Goal: Transaction & Acquisition: Book appointment/travel/reservation

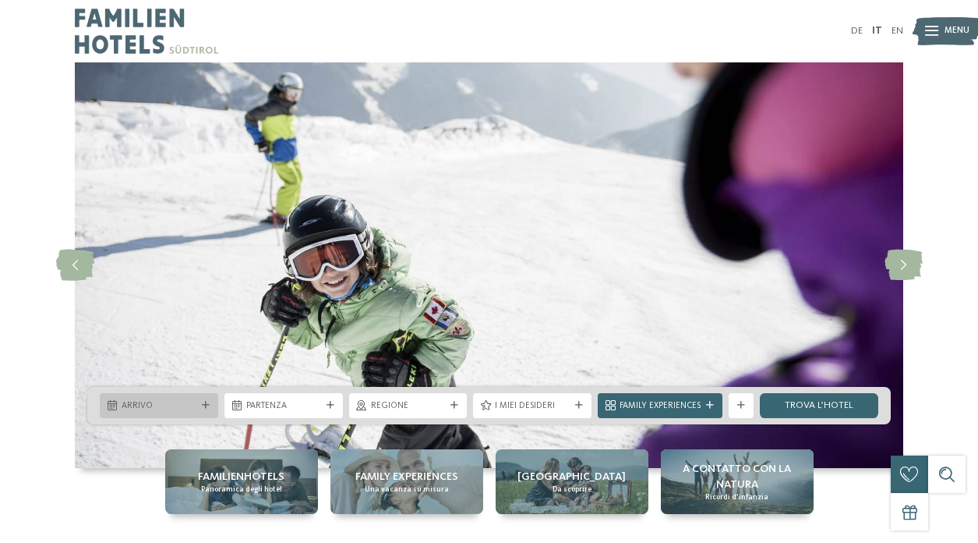
click at [203, 408] on icon at bounding box center [206, 406] width 8 height 8
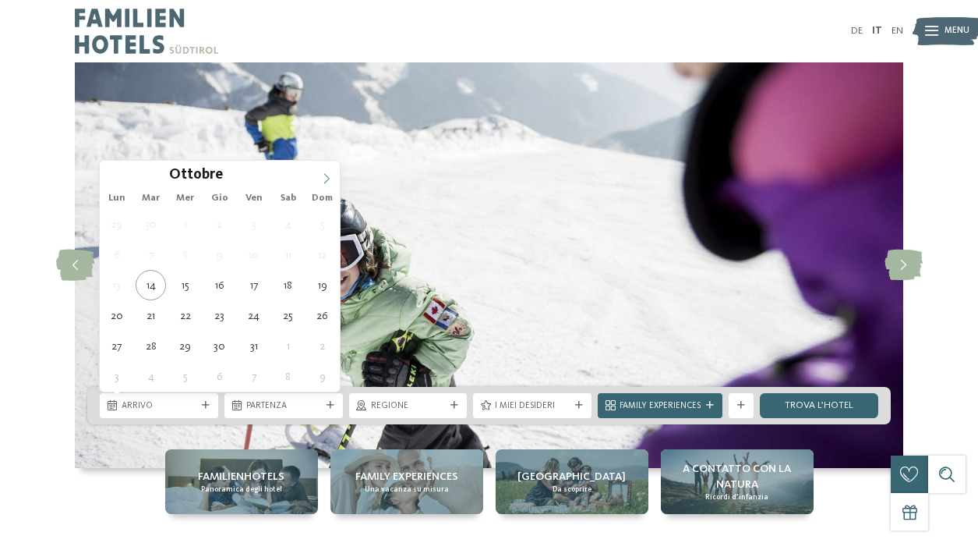
click at [325, 176] on icon at bounding box center [326, 178] width 11 height 11
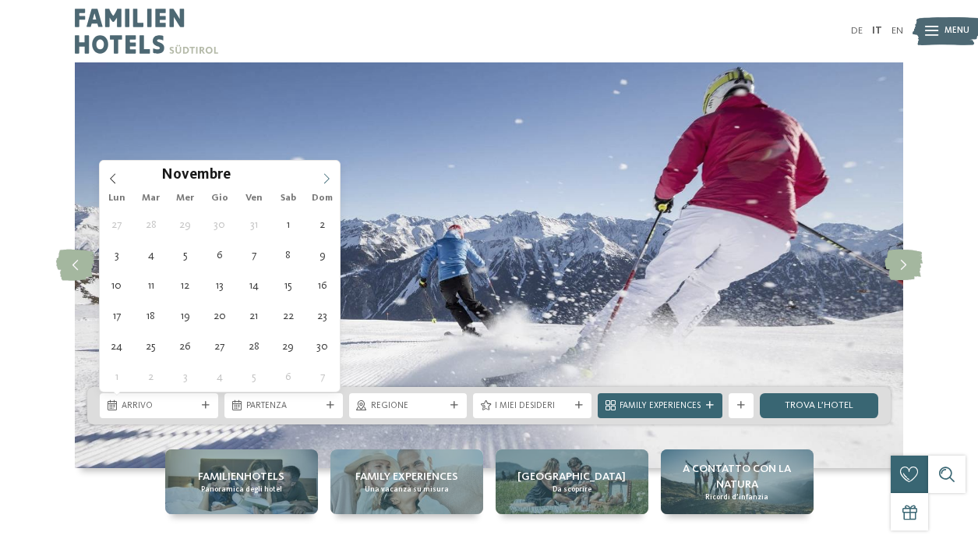
click at [325, 176] on icon at bounding box center [326, 178] width 11 height 11
type div "27.12.2025"
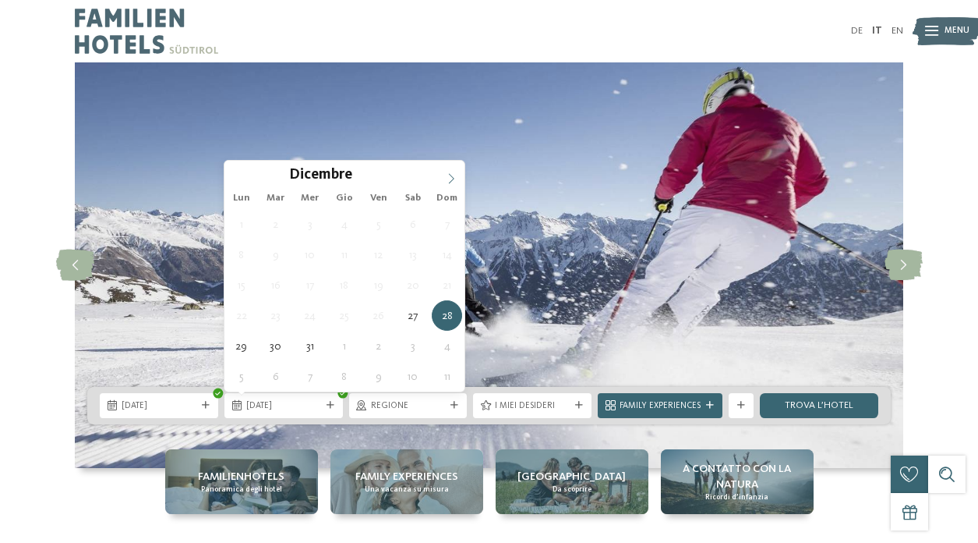
type input "****"
click at [451, 176] on icon at bounding box center [451, 178] width 11 height 11
type div "01.01.2026"
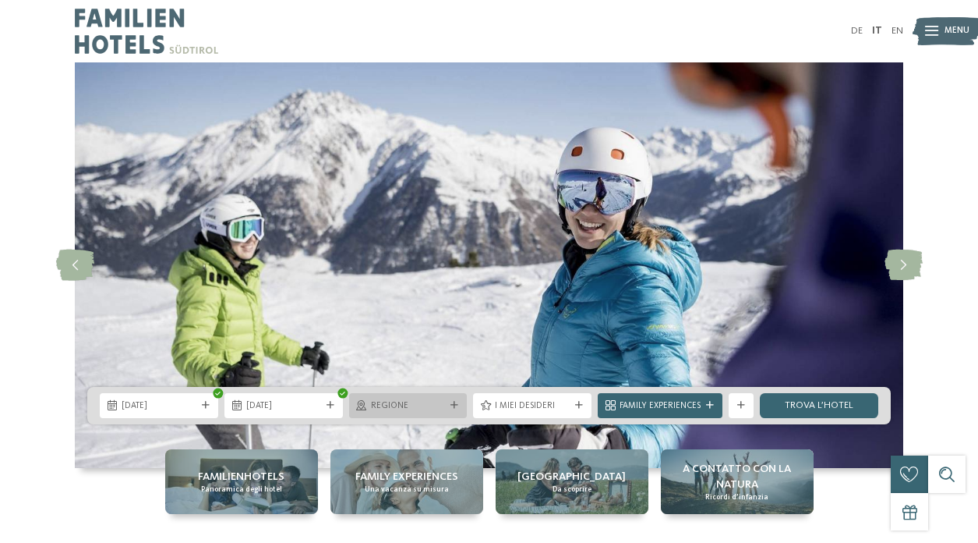
click at [453, 404] on icon at bounding box center [455, 406] width 8 height 8
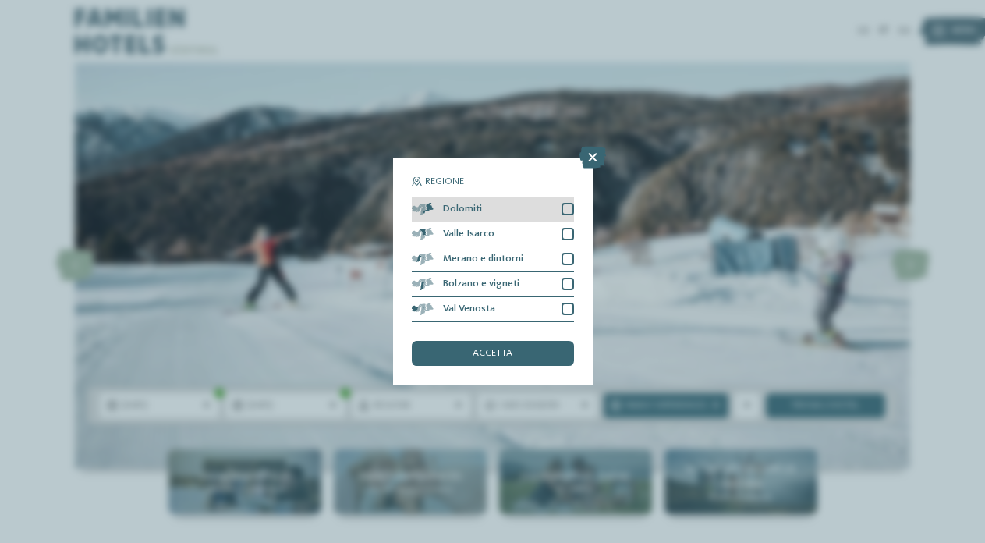
click at [566, 203] on div at bounding box center [567, 209] width 12 height 12
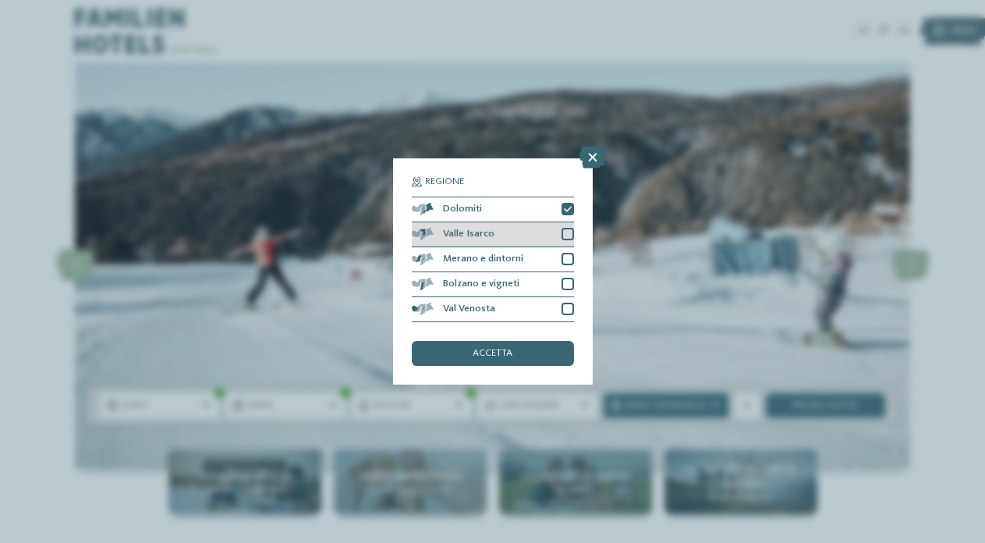
click at [567, 228] on div at bounding box center [567, 234] width 12 height 12
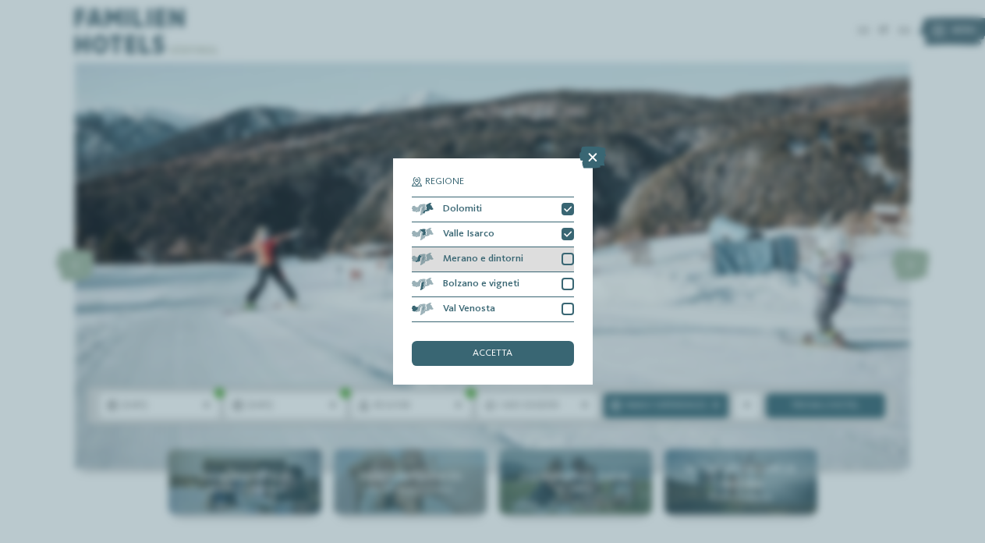
click at [567, 253] on div at bounding box center [567, 259] width 12 height 12
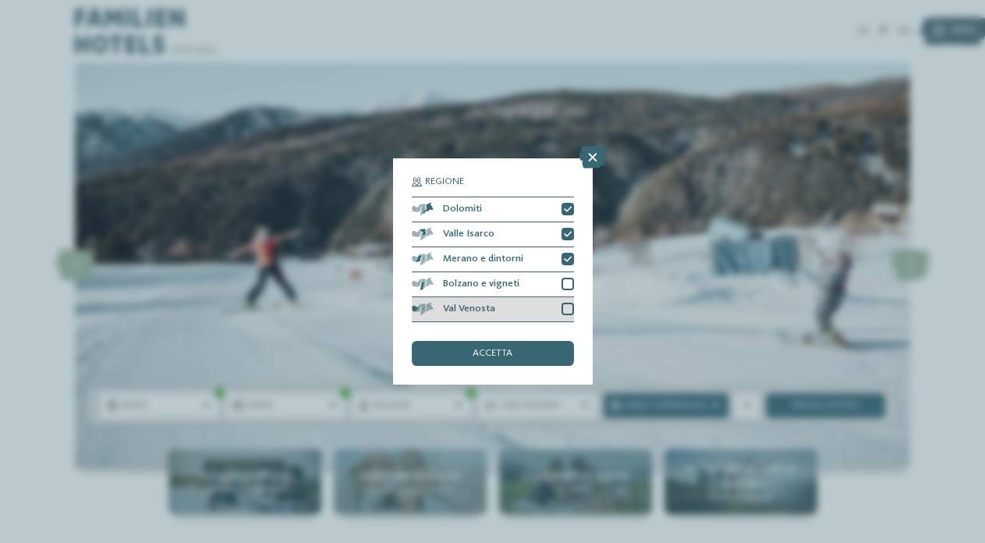
click at [566, 302] on div at bounding box center [567, 308] width 12 height 12
click at [518, 341] on div "accetta" at bounding box center [493, 353] width 162 height 25
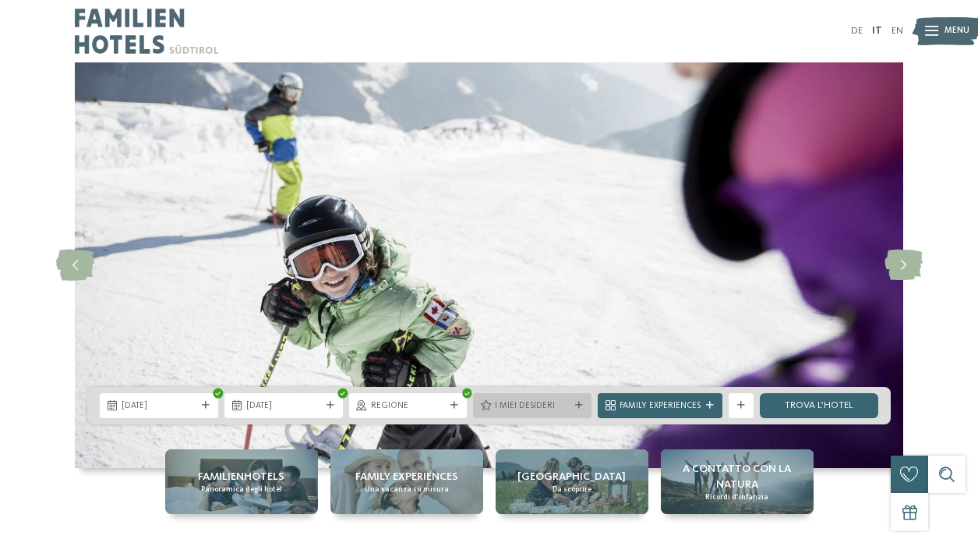
click at [566, 402] on span "I miei desideri" at bounding box center [532, 406] width 75 height 12
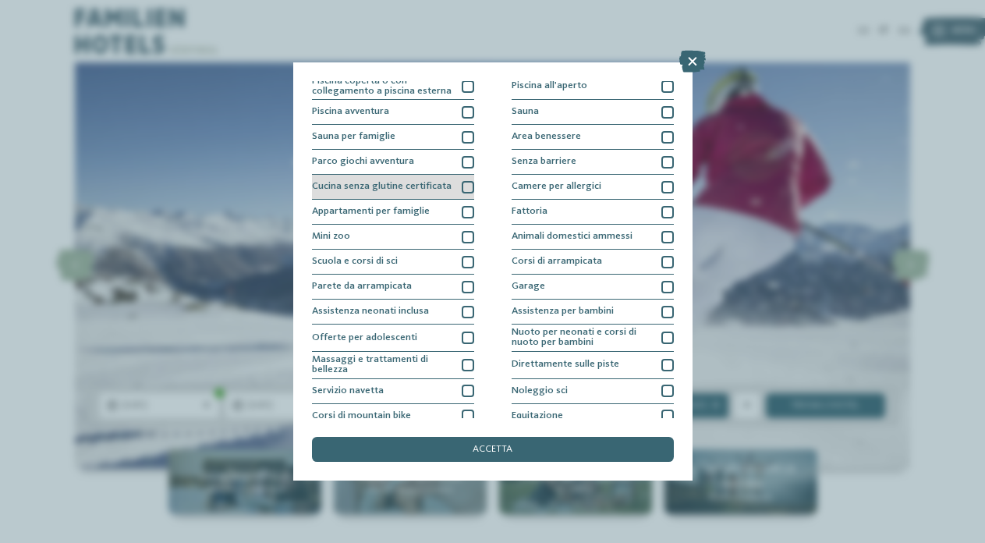
scroll to position [33, 0]
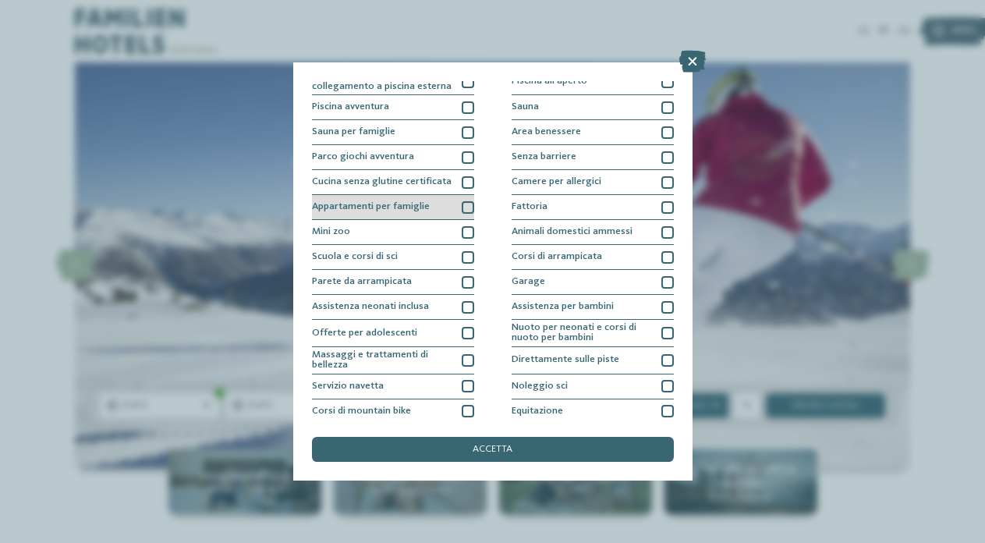
click at [465, 202] on div at bounding box center [468, 207] width 12 height 12
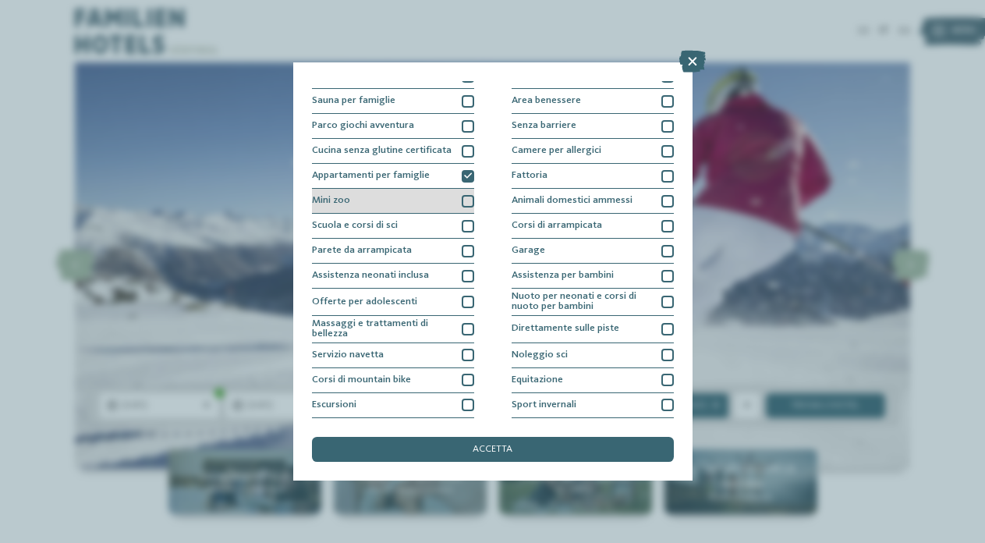
scroll to position [65, 0]
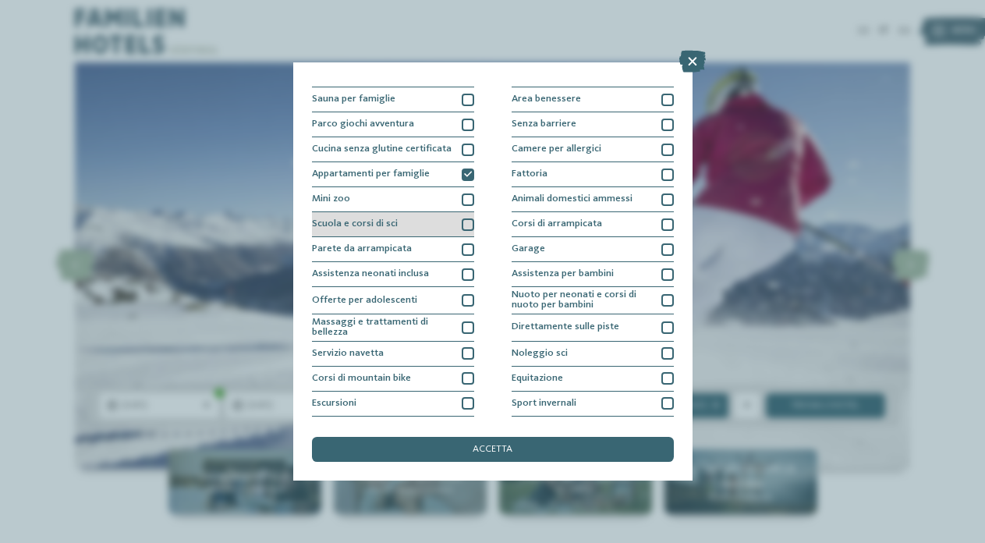
click at [467, 221] on div at bounding box center [468, 224] width 12 height 12
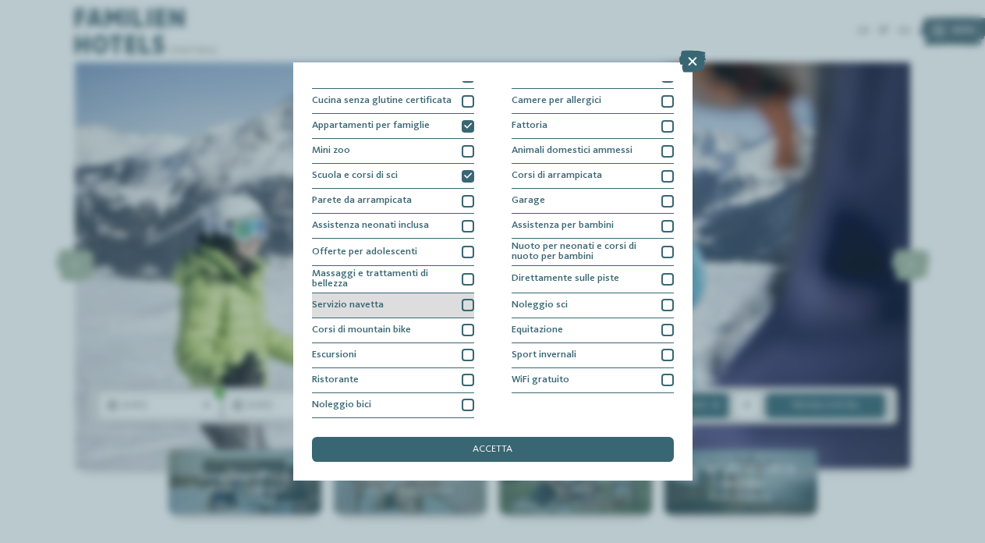
scroll to position [234, 0]
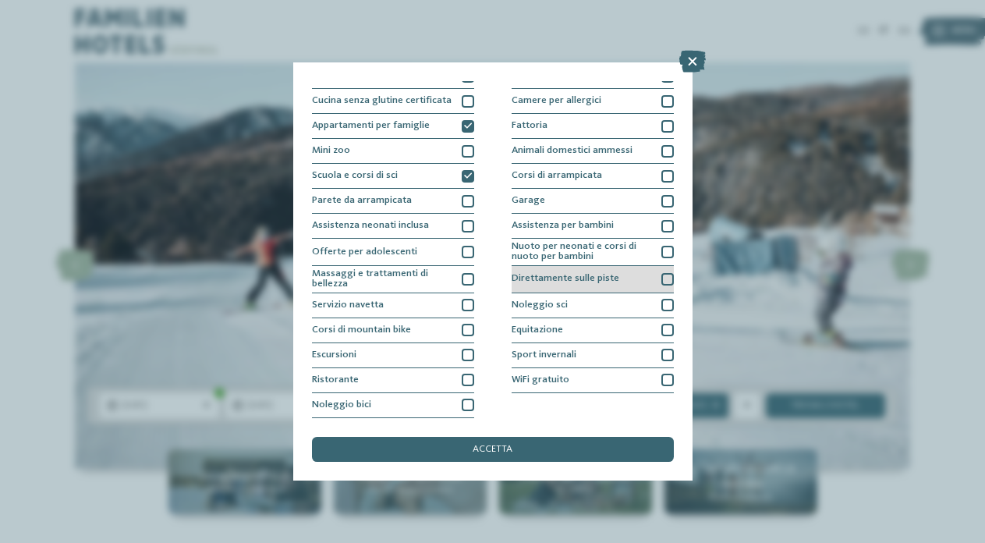
click at [661, 273] on div at bounding box center [667, 279] width 12 height 12
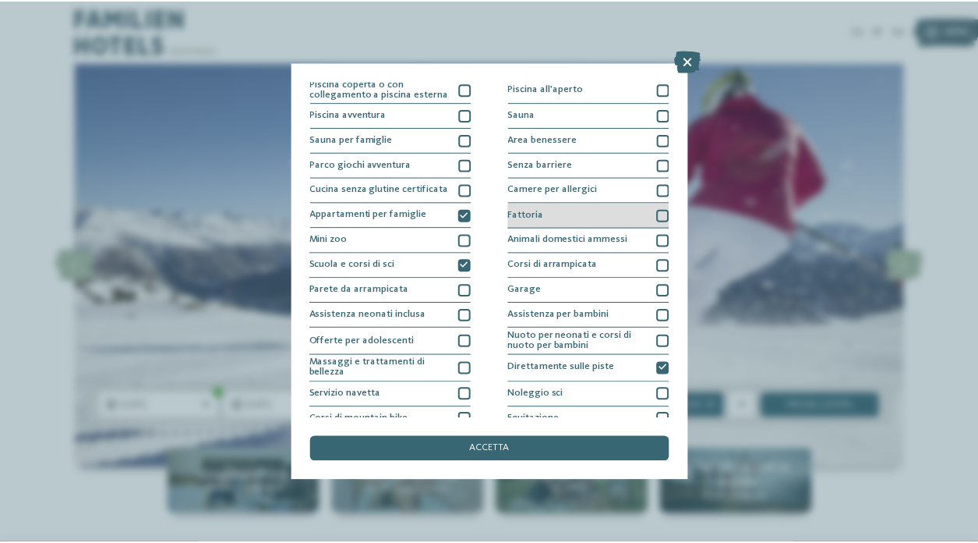
scroll to position [0, 0]
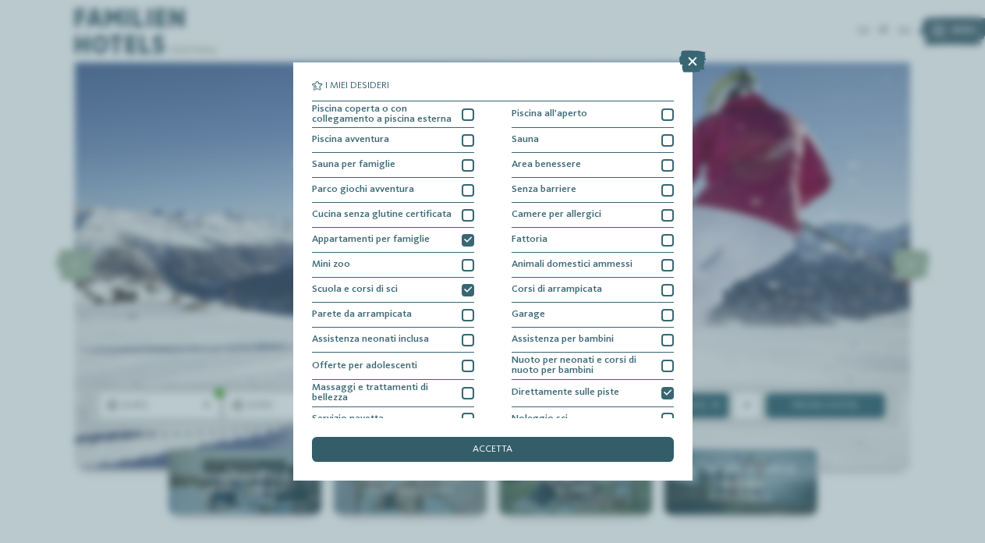
click at [489, 437] on div "accetta" at bounding box center [493, 449] width 362 height 25
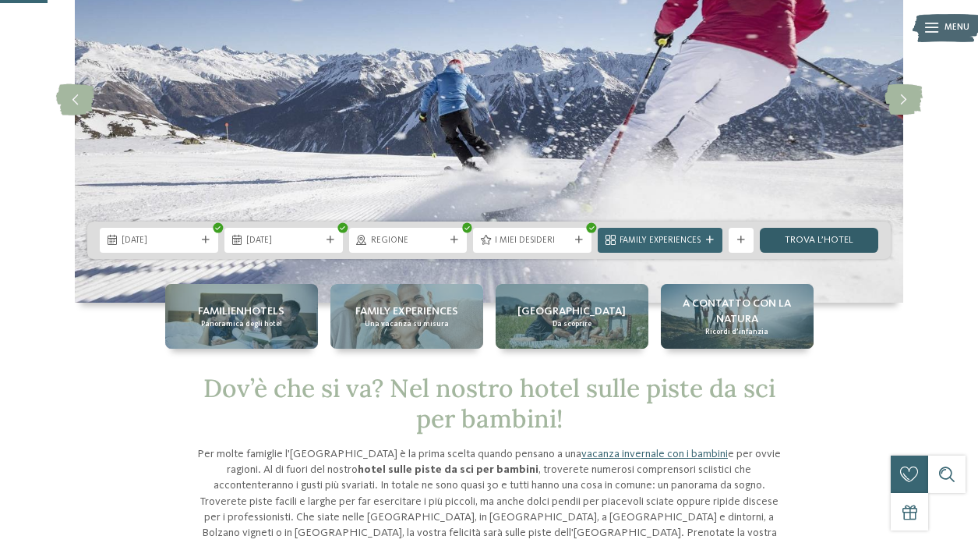
scroll to position [172, 0]
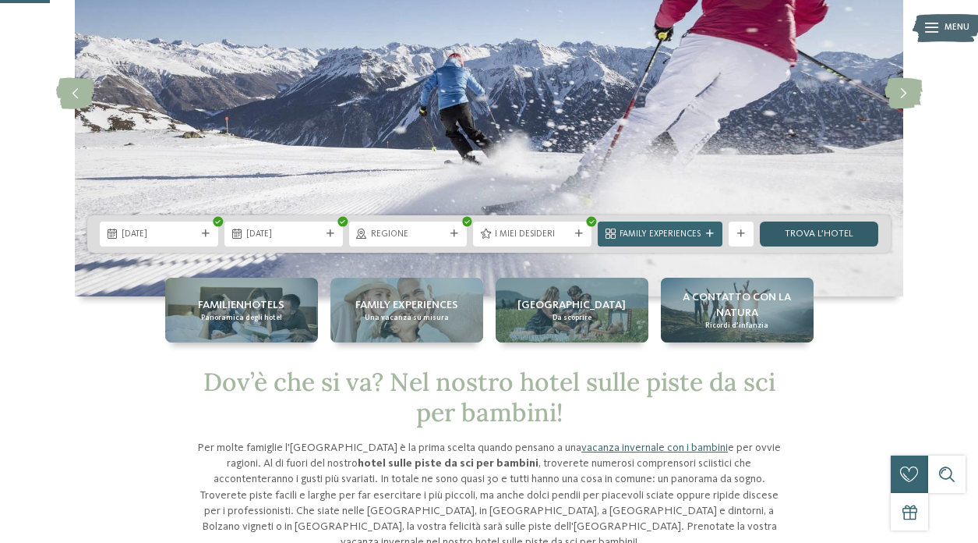
click at [816, 234] on link "trova l’hotel" at bounding box center [819, 233] width 119 height 25
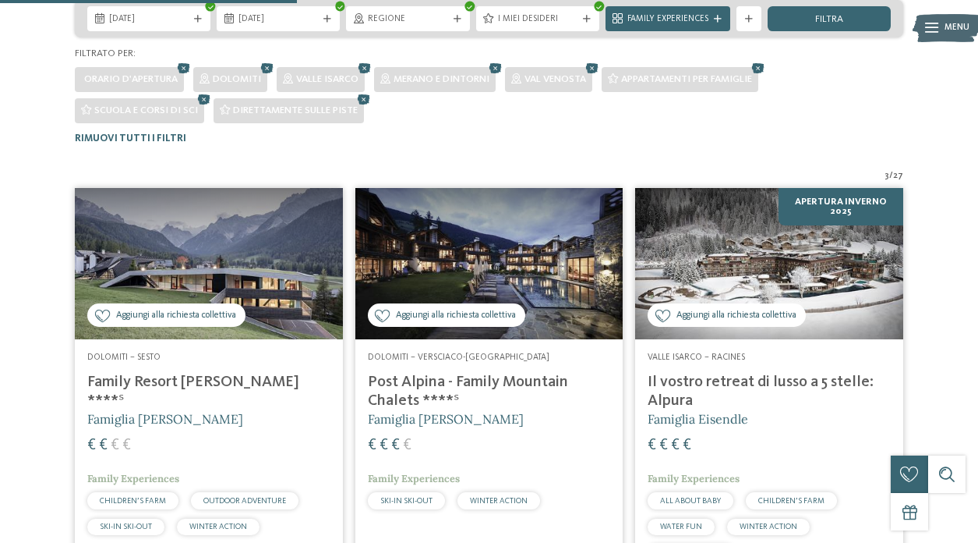
scroll to position [310, 0]
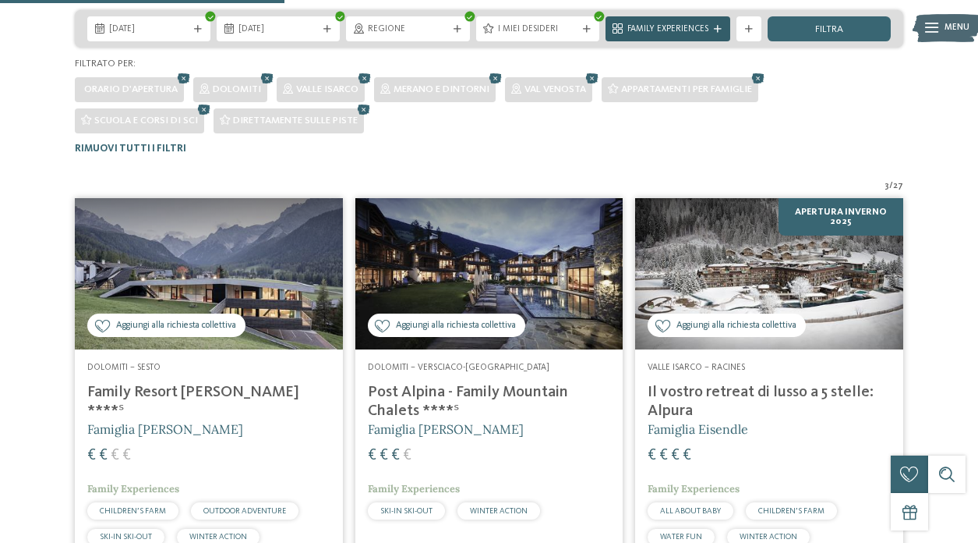
click at [717, 31] on icon at bounding box center [718, 30] width 8 height 8
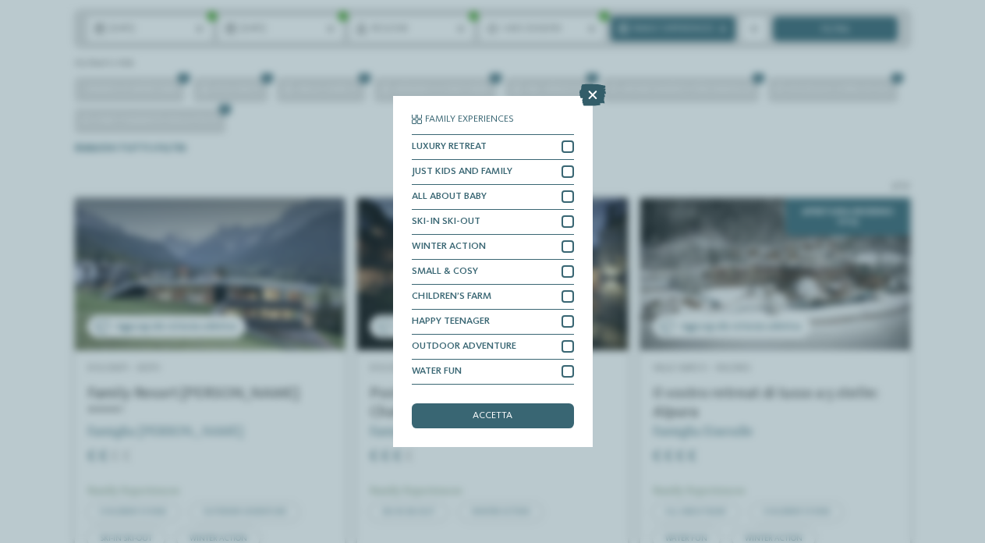
click at [593, 84] on icon at bounding box center [592, 95] width 27 height 22
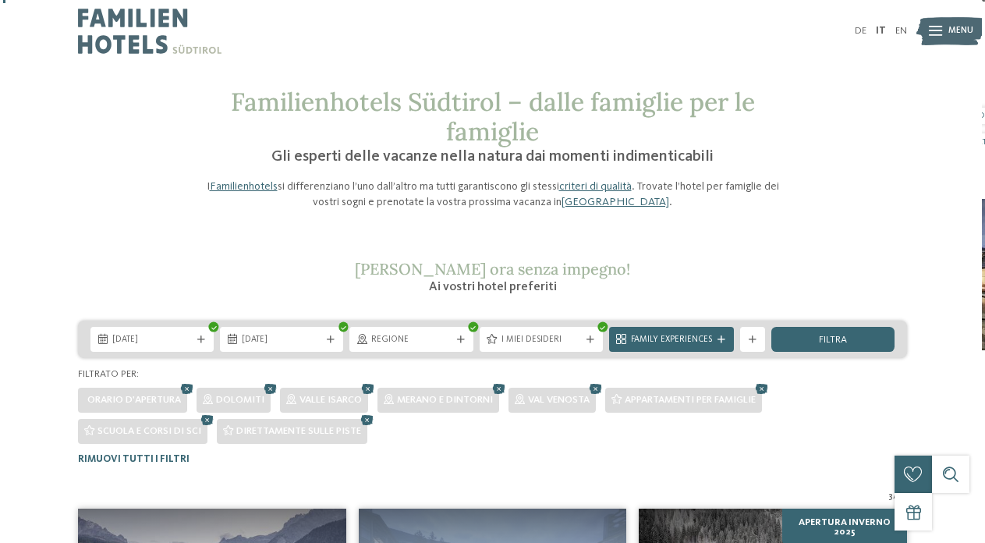
scroll to position [0, 0]
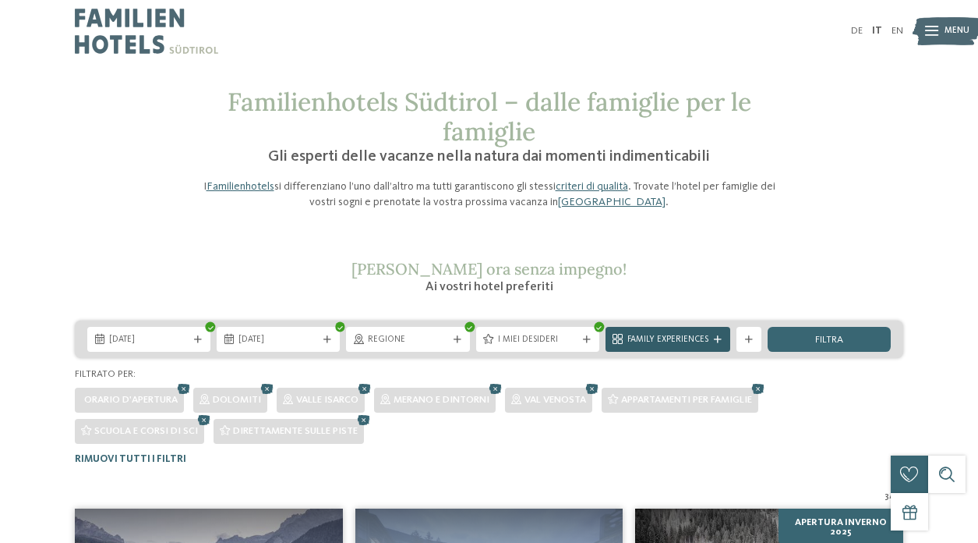
click at [719, 341] on icon at bounding box center [718, 340] width 8 height 8
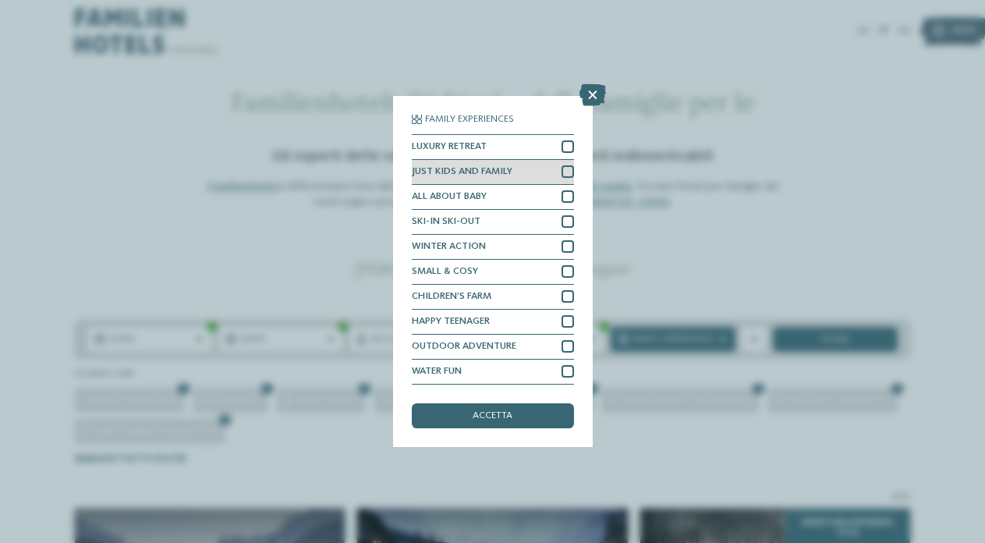
click at [564, 165] on div at bounding box center [567, 171] width 12 height 12
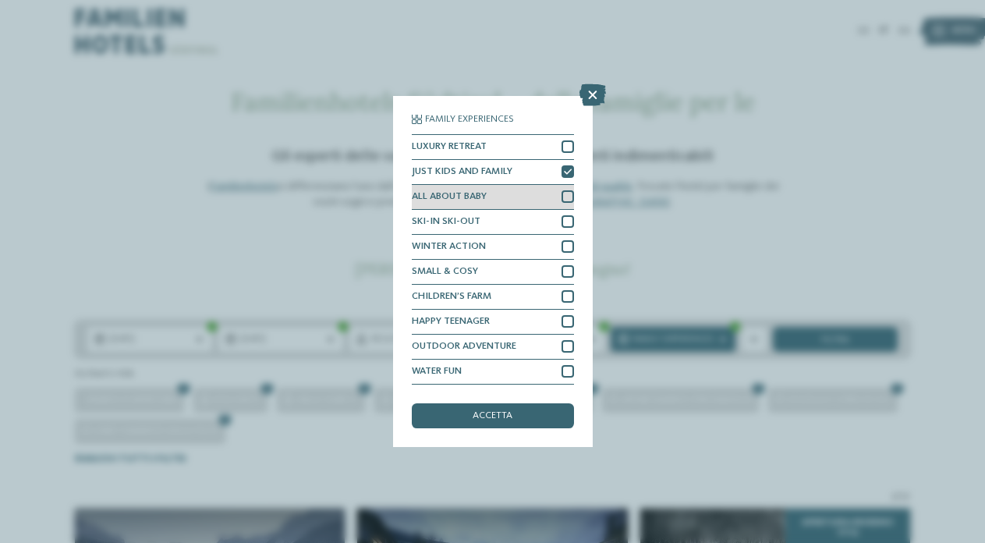
click at [564, 190] on div at bounding box center [567, 196] width 12 height 12
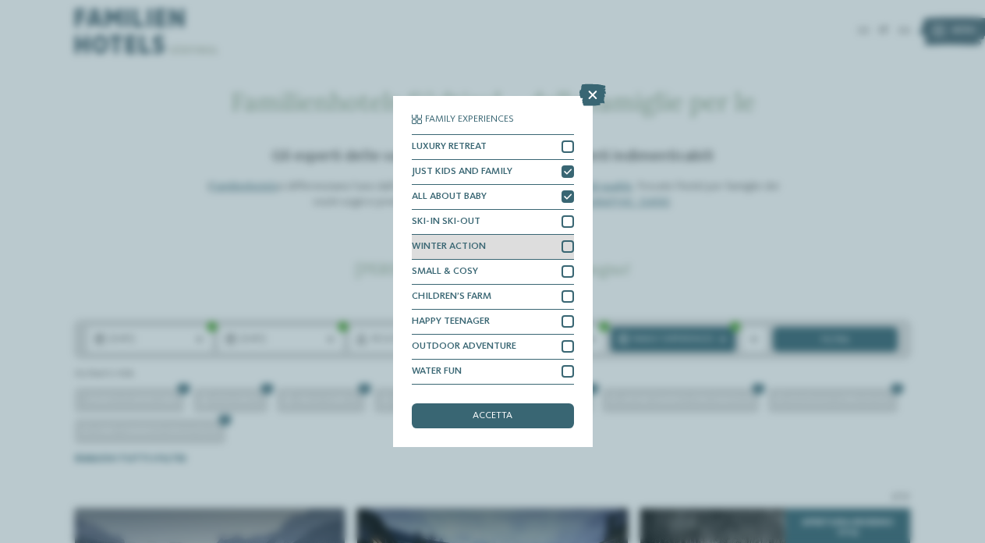
click at [566, 240] on div at bounding box center [567, 246] width 12 height 12
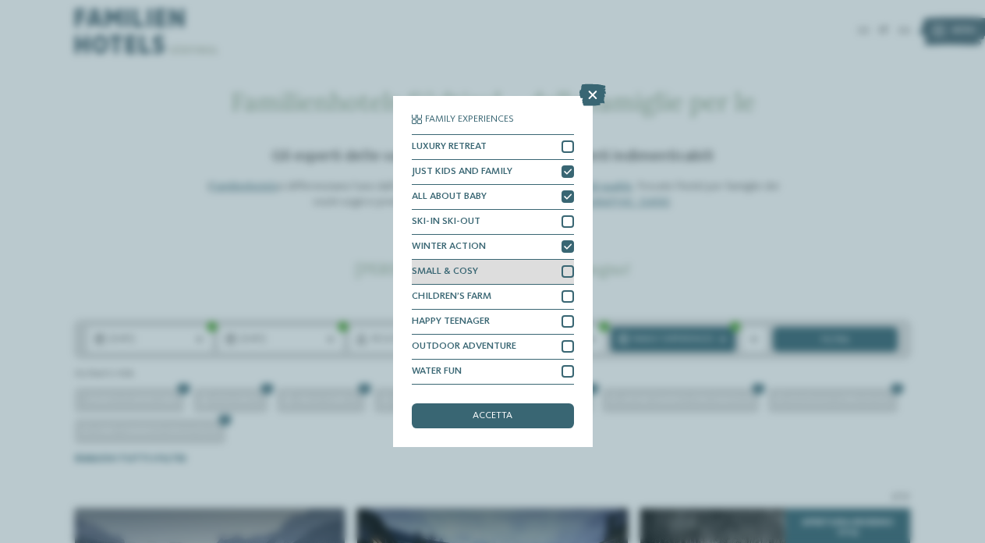
click at [568, 265] on div at bounding box center [567, 271] width 12 height 12
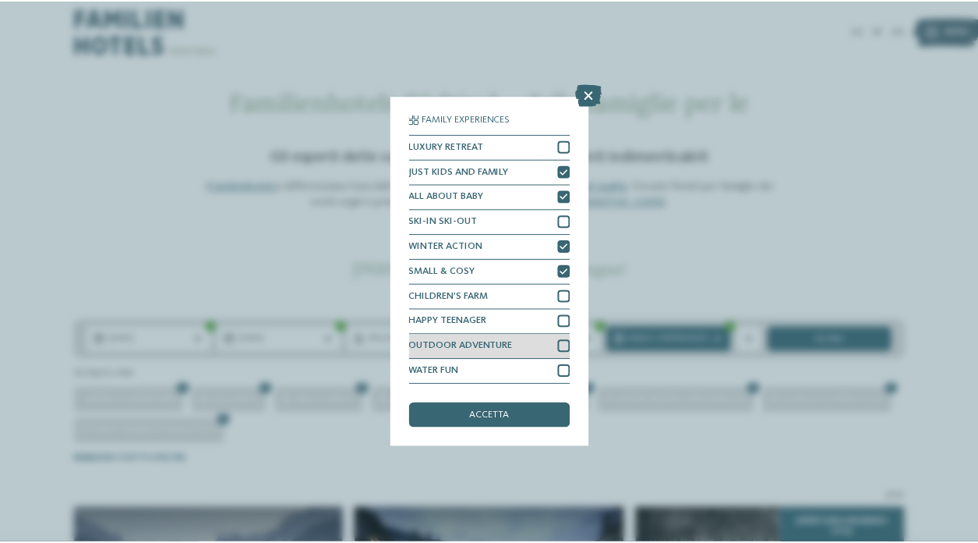
scroll to position [57, 0]
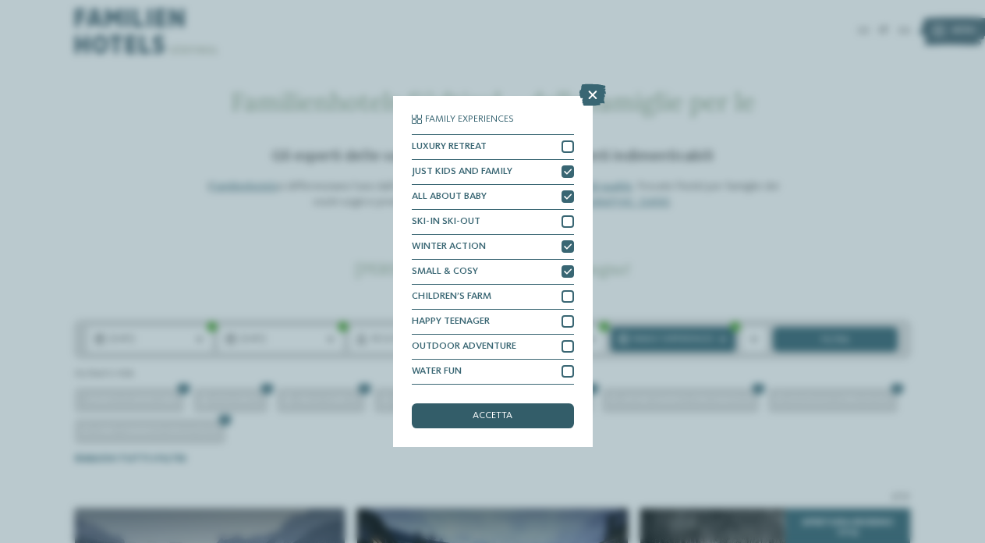
click at [491, 411] on span "accetta" at bounding box center [492, 416] width 40 height 10
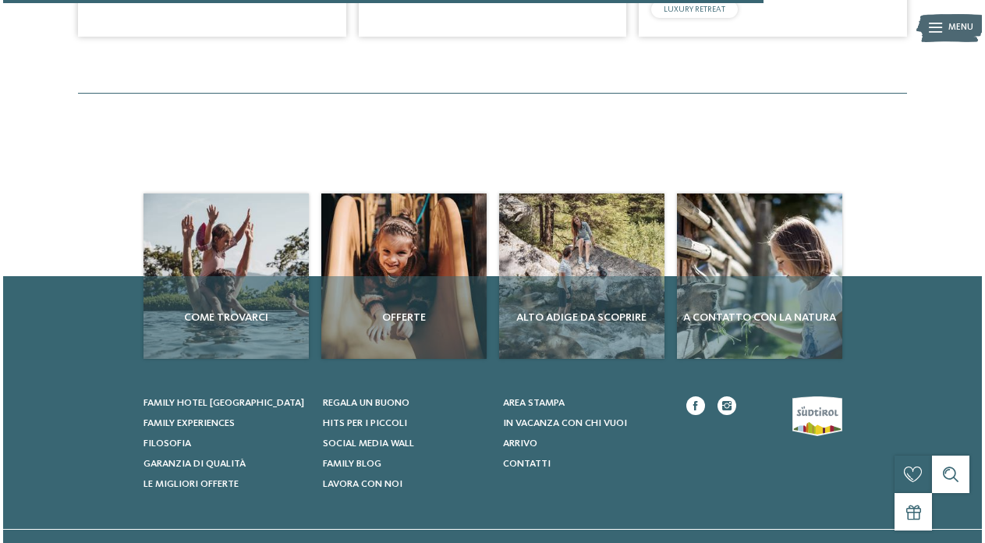
scroll to position [887, 0]
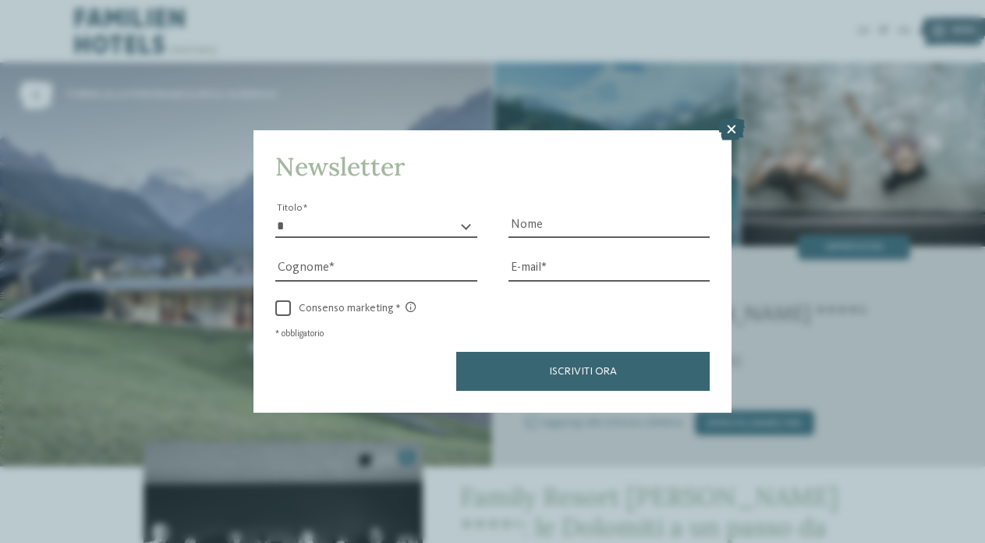
click at [728, 119] on icon at bounding box center [731, 130] width 27 height 22
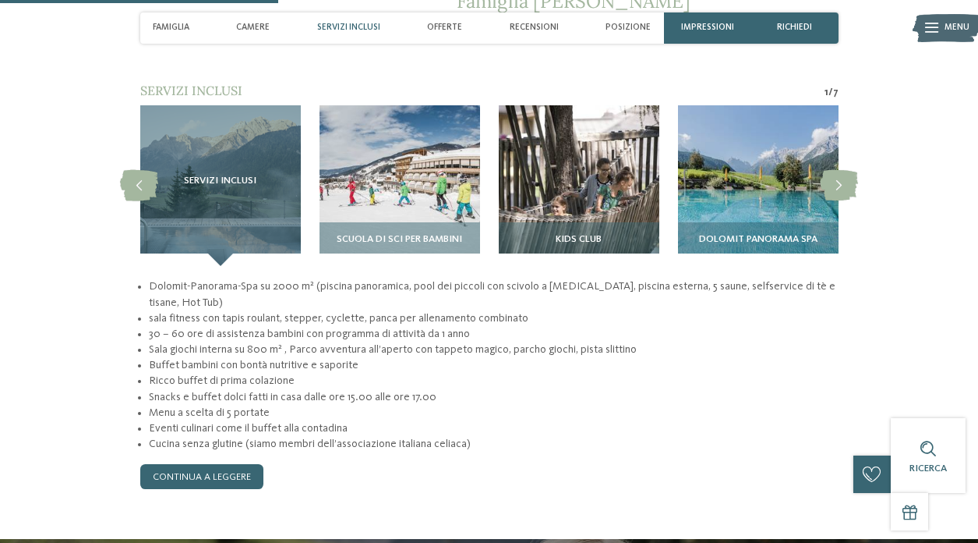
scroll to position [1116, 0]
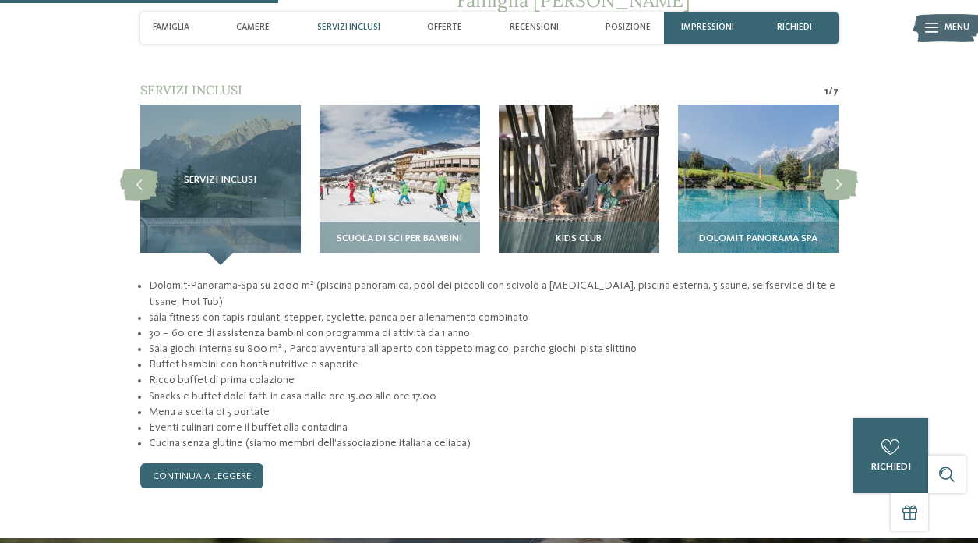
click at [377, 372] on li "Ricco buffet di prima colazione" at bounding box center [493, 380] width 689 height 16
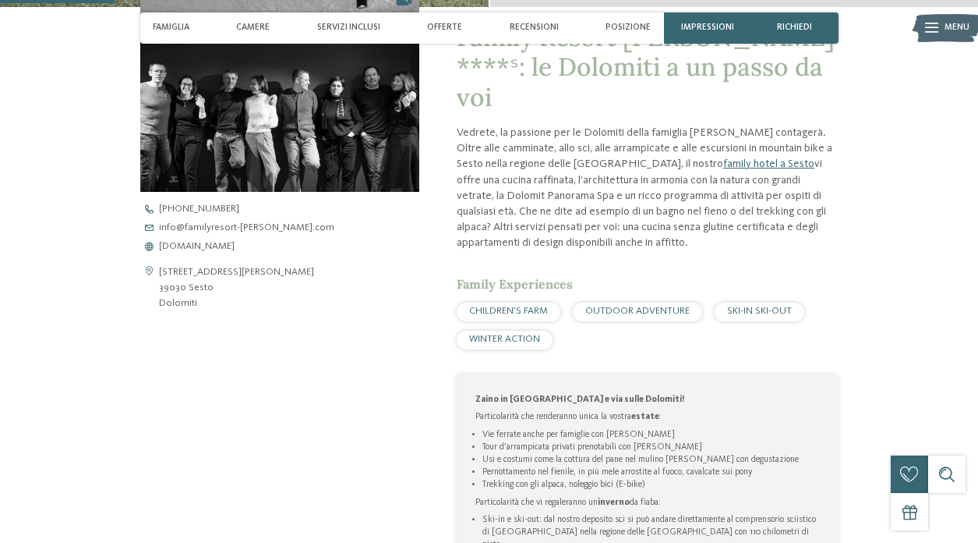
scroll to position [448, 0]
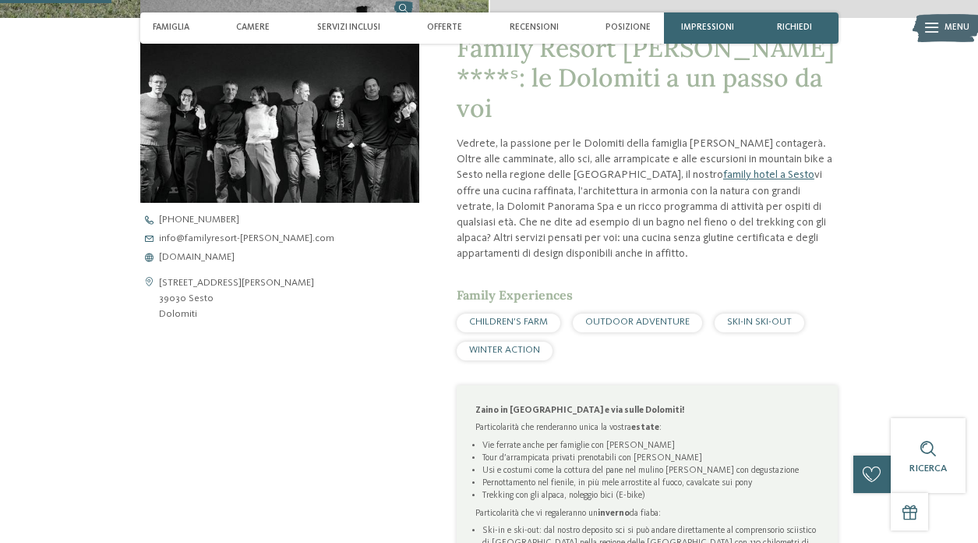
drag, startPoint x: 238, startPoint y: 281, endPoint x: 154, endPoint y: 281, distance: 83.4
click at [154, 281] on div "[STREET_ADDRESS][PERSON_NAME] 39030 Sesto Dolomiti" at bounding box center [279, 299] width 279 height 48
copy div "[STREET_ADDRESS][PERSON_NAME]"
click at [207, 311] on address "[STREET_ADDRESS][PERSON_NAME] 39030 Sesto Dolomiti" at bounding box center [236, 299] width 155 height 48
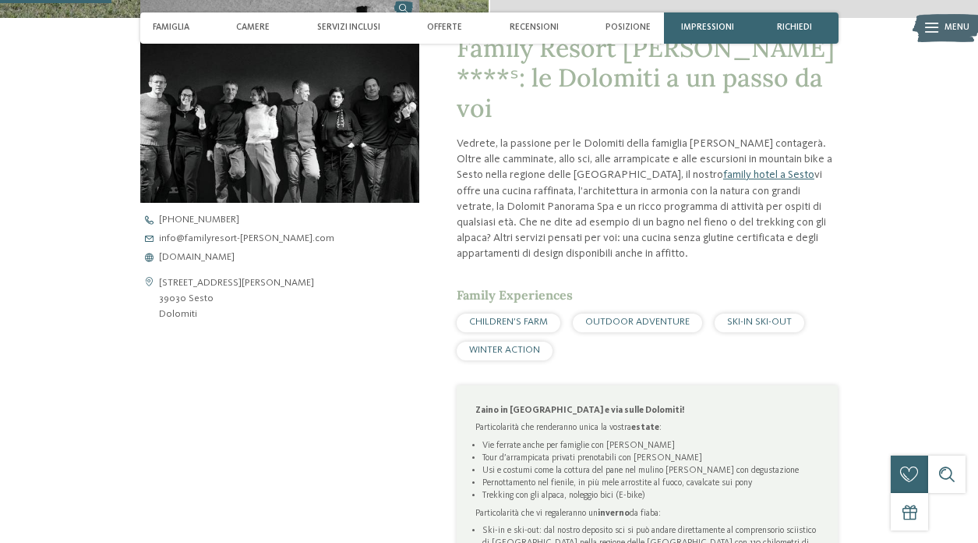
drag, startPoint x: 196, startPoint y: 309, endPoint x: 156, endPoint y: 284, distance: 47.6
click at [156, 284] on div "[STREET_ADDRESS][PERSON_NAME] 39030 Sesto Dolomiti" at bounding box center [279, 299] width 279 height 48
copy div "[STREET_ADDRESS][PERSON_NAME]"
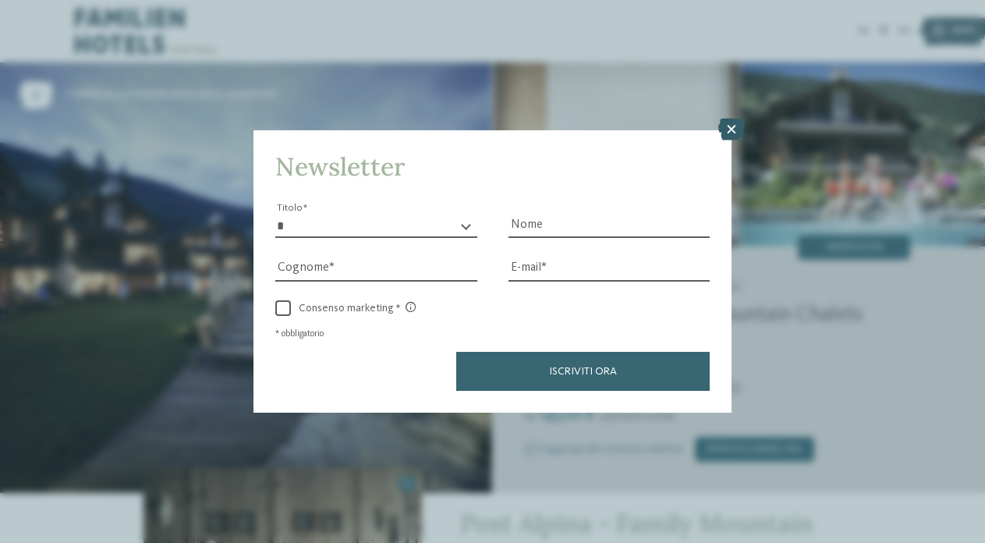
click at [729, 119] on icon at bounding box center [731, 130] width 27 height 22
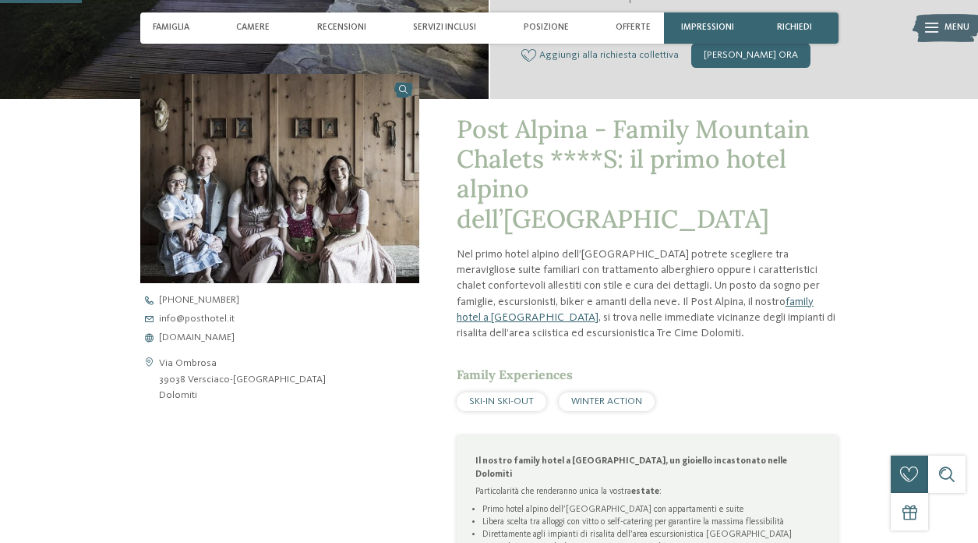
scroll to position [401, 0]
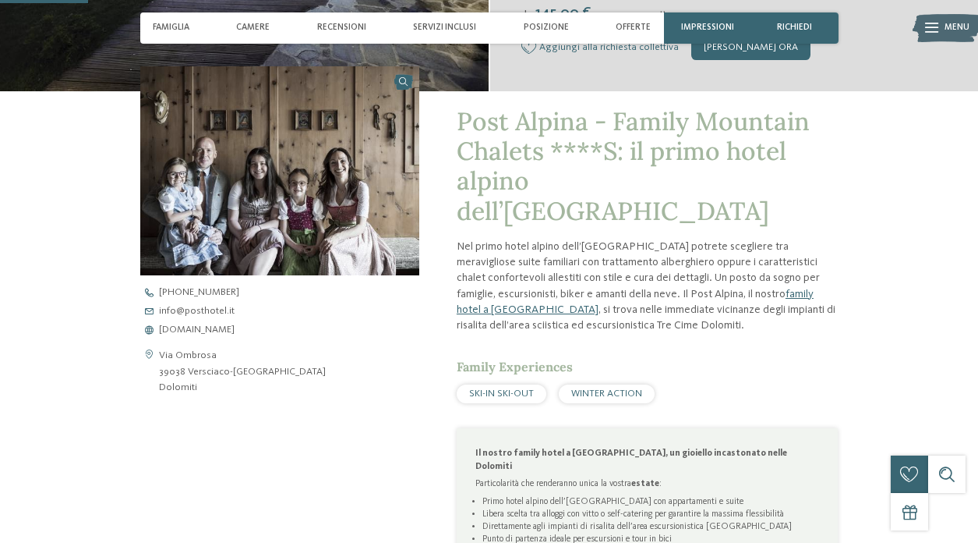
drag, startPoint x: 200, startPoint y: 381, endPoint x: 158, endPoint y: 355, distance: 49.1
click at [158, 355] on div "Via Ombrosa 39038 Versciaco-San Candido Dolomiti" at bounding box center [279, 372] width 279 height 48
copy div "Via Ombrosa 39038 Versciaco-San Candido Dolomiti"
